Goal: Information Seeking & Learning: Learn about a topic

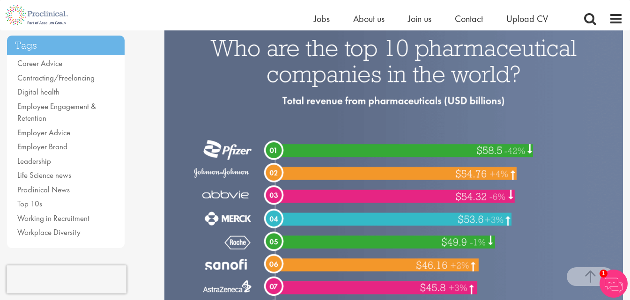
scroll to position [186, 0]
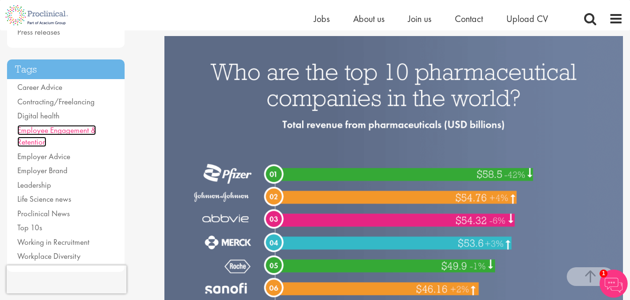
click at [52, 130] on link "Employee Engagement & Retention" at bounding box center [56, 136] width 79 height 22
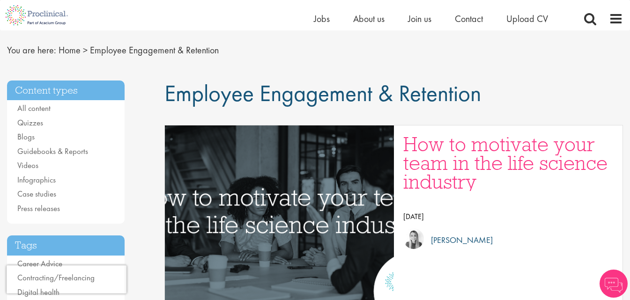
scroll to position [94, 0]
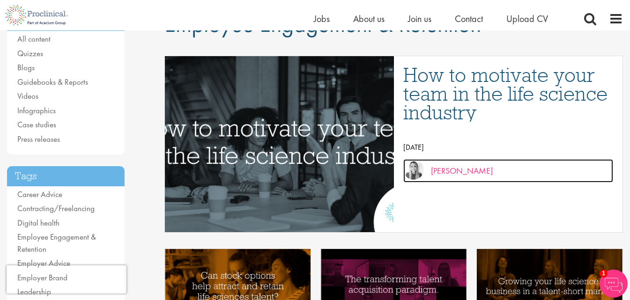
click at [464, 165] on p "by Hannah Burke" at bounding box center [458, 171] width 69 height 14
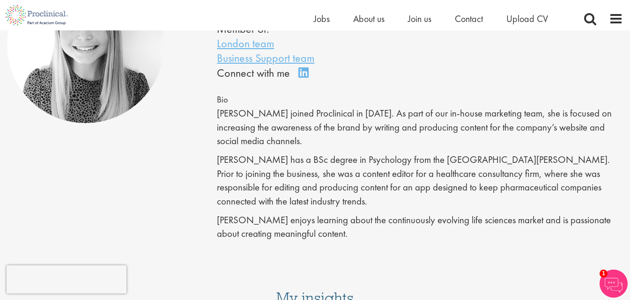
scroll to position [140, 0]
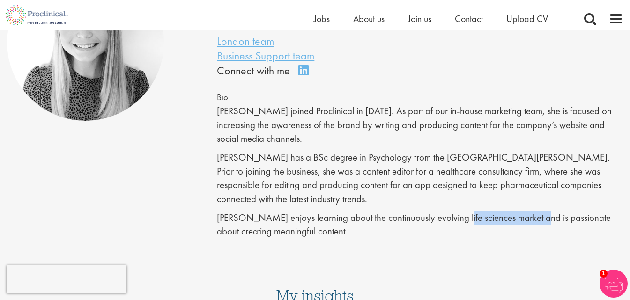
drag, startPoint x: 533, startPoint y: 208, endPoint x: 454, endPoint y: 210, distance: 78.7
click at [454, 211] on p "Hannah enjoys learning about the continuously evolving life sciences market and…" at bounding box center [420, 225] width 406 height 28
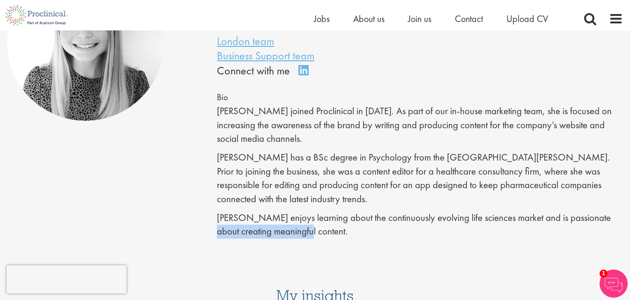
drag, startPoint x: 218, startPoint y: 218, endPoint x: 317, endPoint y: 217, distance: 98.8
click at [316, 217] on p "Hannah enjoys learning about the continuously evolving life sciences market and…" at bounding box center [420, 225] width 406 height 28
click at [352, 219] on p "Hannah enjoys learning about the continuously evolving life sciences market and…" at bounding box center [420, 225] width 406 height 28
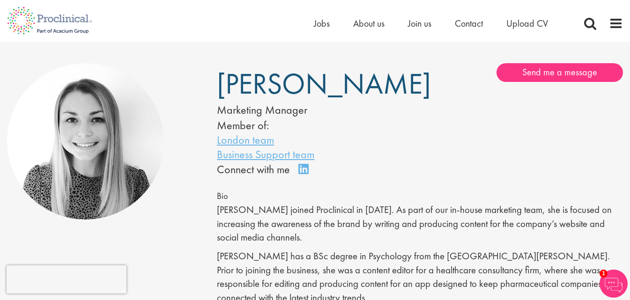
scroll to position [0, 0]
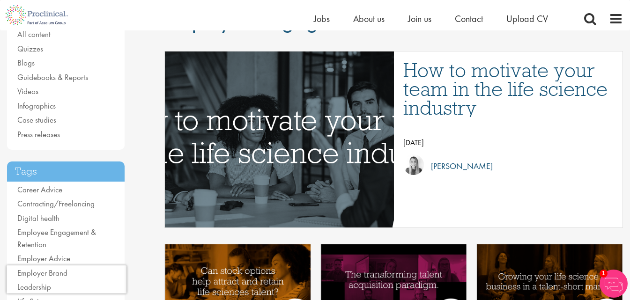
scroll to position [47, 0]
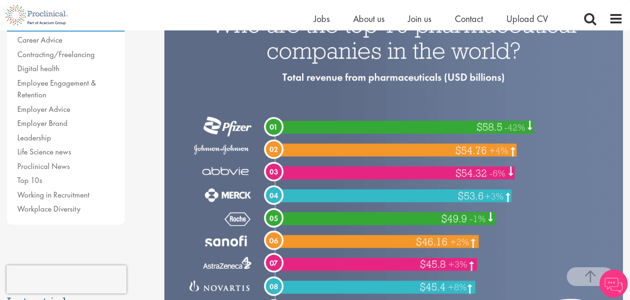
scroll to position [233, 0]
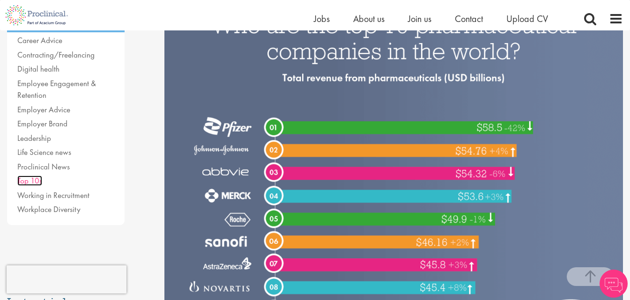
click at [33, 177] on link "Top 10s" at bounding box center [29, 181] width 25 height 10
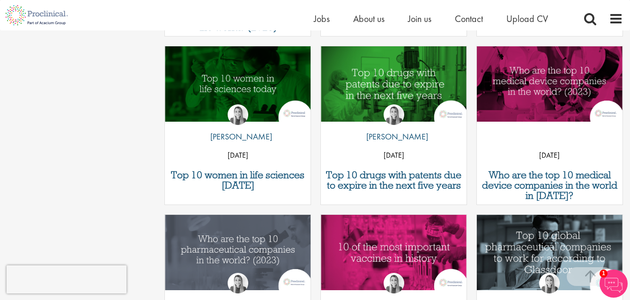
scroll to position [468, 0]
